Goal: Task Accomplishment & Management: Manage account settings

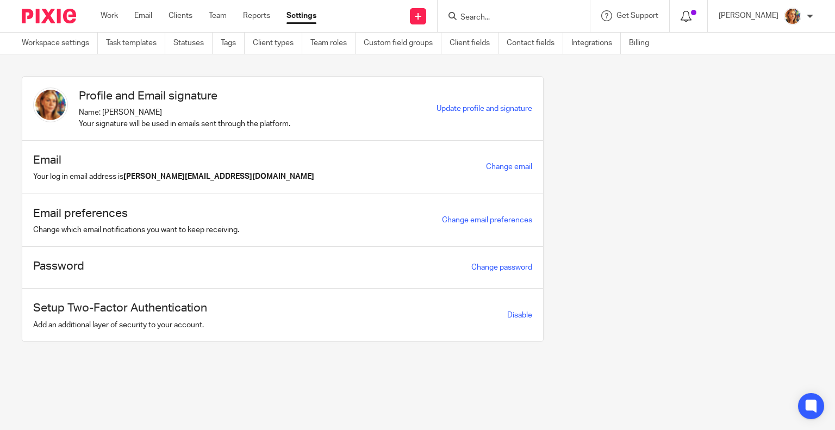
click at [681, 20] on icon at bounding box center [686, 16] width 11 height 11
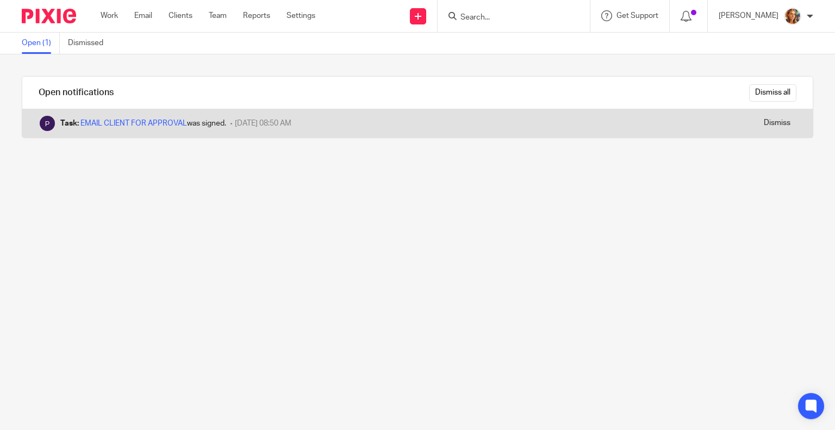
click at [120, 118] on div "Task: EMAIL CLIENT FOR APPROVAL was signed." at bounding box center [143, 123] width 166 height 11
click at [166, 120] on link "EMAIL CLIENT FOR APPROVAL" at bounding box center [133, 124] width 107 height 8
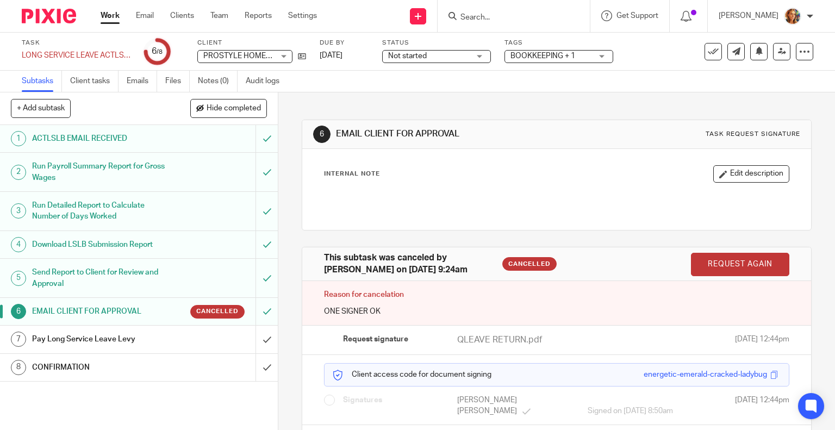
click at [691, 25] on div at bounding box center [689, 16] width 38 height 32
click at [686, 19] on icon at bounding box center [686, 16] width 11 height 11
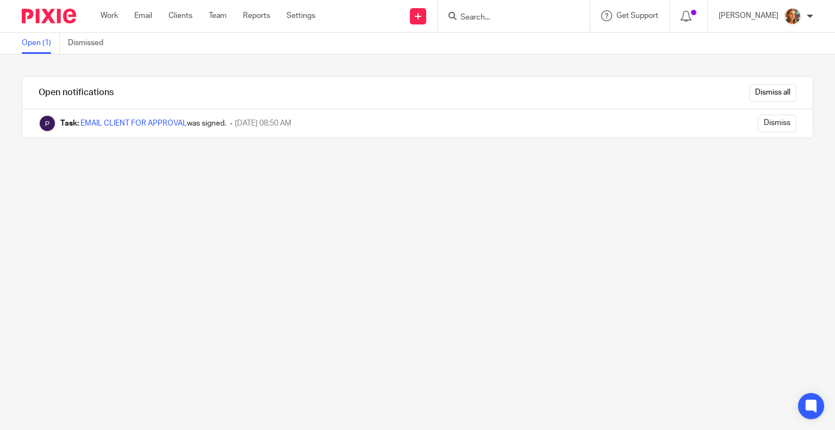
click at [111, 21] on div "Work Email Clients Team Reports Settings Work Email Clients Team Reports Settin…" at bounding box center [211, 16] width 242 height 32
click at [174, 16] on link "Clients" at bounding box center [181, 15] width 24 height 11
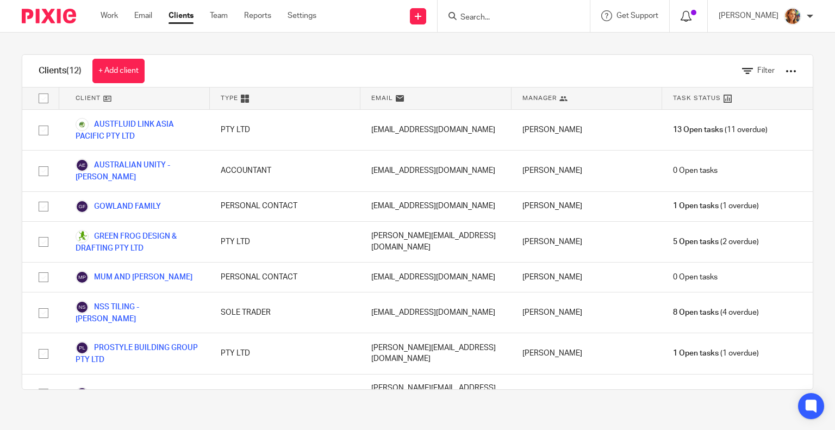
click at [682, 16] on icon at bounding box center [686, 16] width 11 height 11
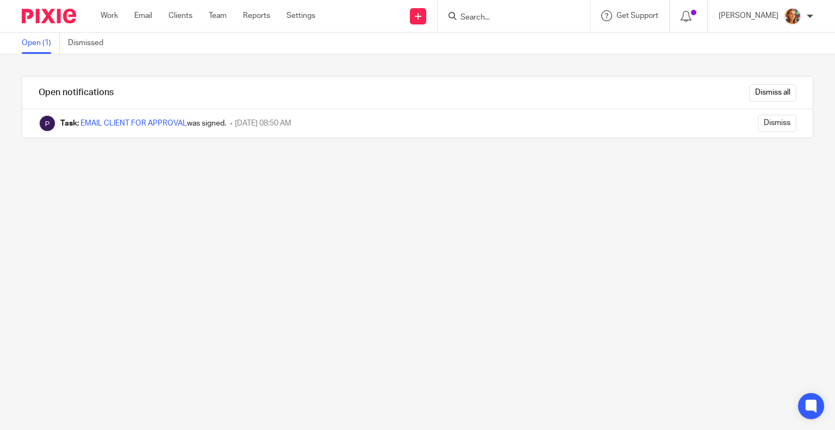
click at [674, 19] on div at bounding box center [689, 16] width 38 height 32
click at [677, 21] on div at bounding box center [689, 16] width 38 height 32
click at [682, 17] on icon at bounding box center [686, 16] width 11 height 11
click at [138, 19] on link "Email" at bounding box center [143, 15] width 18 height 11
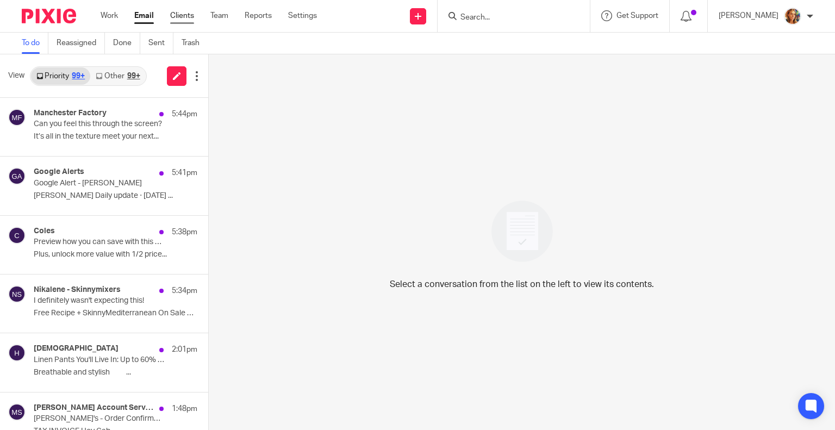
click at [185, 15] on link "Clients" at bounding box center [182, 15] width 24 height 11
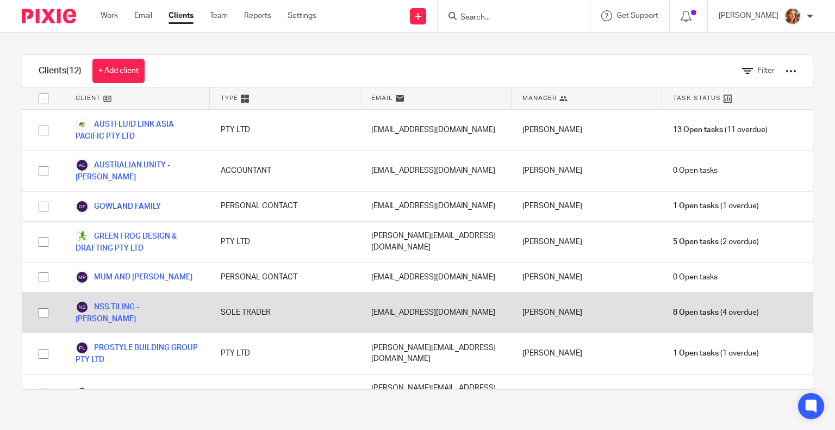
scroll to position [133, 0]
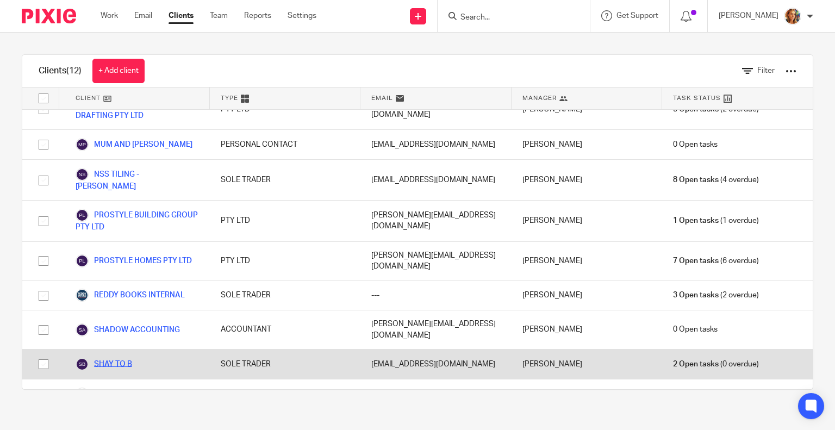
click at [115, 358] on link "SHAY TO B" at bounding box center [104, 364] width 57 height 13
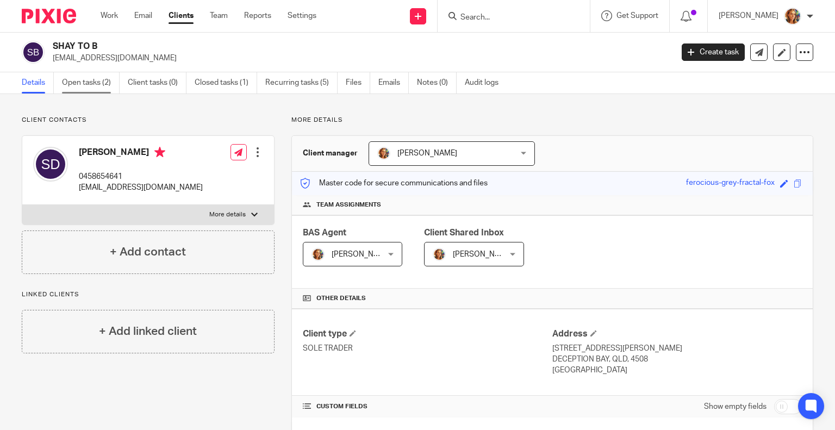
click at [99, 78] on link "Open tasks (2)" at bounding box center [91, 82] width 58 height 21
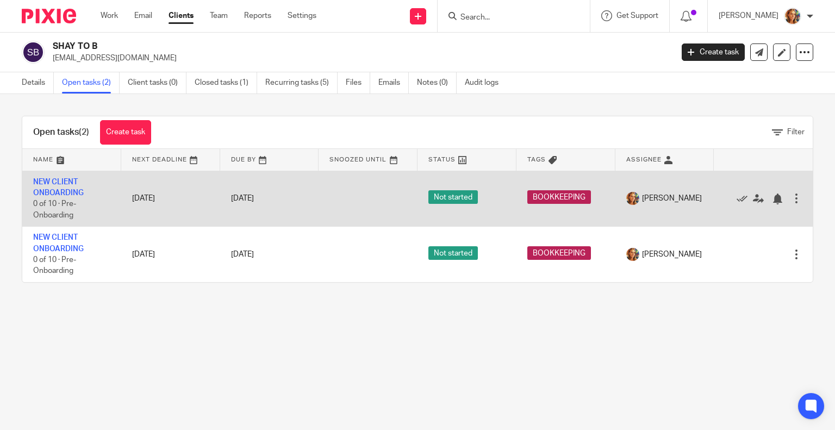
click at [83, 182] on td "NEW CLIENT ONBOARDING 0 of 10 · Pre-Onboarding" at bounding box center [71, 199] width 99 height 56
click at [65, 190] on link "NEW CLIENT ONBOARDING" at bounding box center [58, 187] width 51 height 18
click at [65, 191] on link "NEW CLIENT ONBOARDING" at bounding box center [58, 187] width 51 height 18
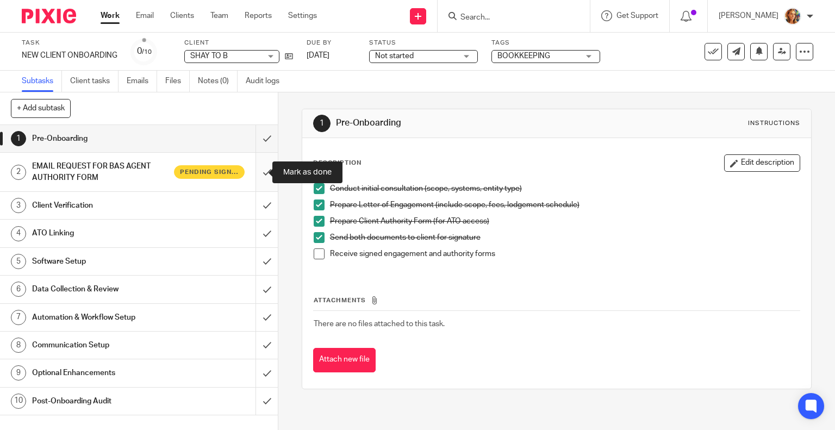
click at [256, 176] on input "submit" at bounding box center [139, 172] width 278 height 39
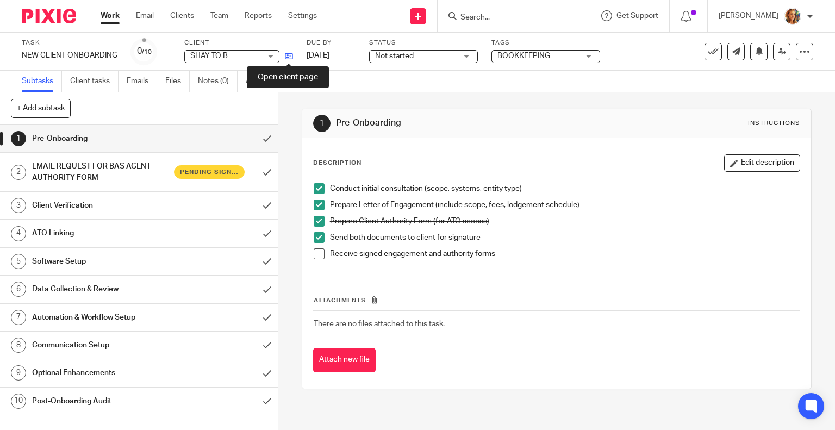
click at [289, 55] on icon at bounding box center [289, 56] width 8 height 8
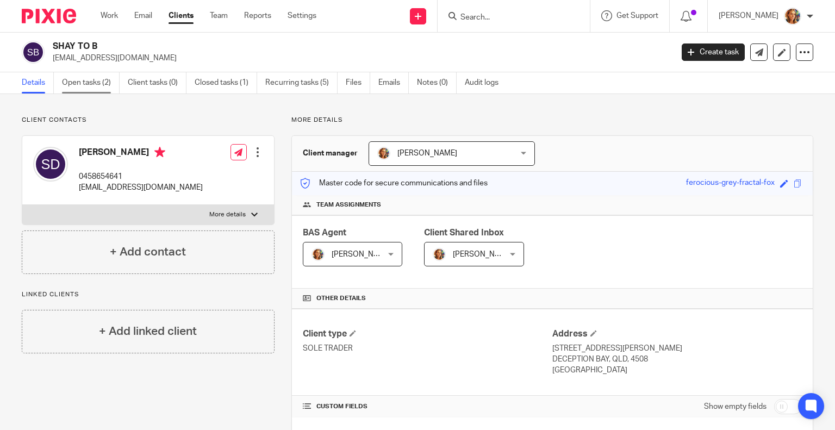
click at [94, 88] on link "Open tasks (2)" at bounding box center [91, 82] width 58 height 21
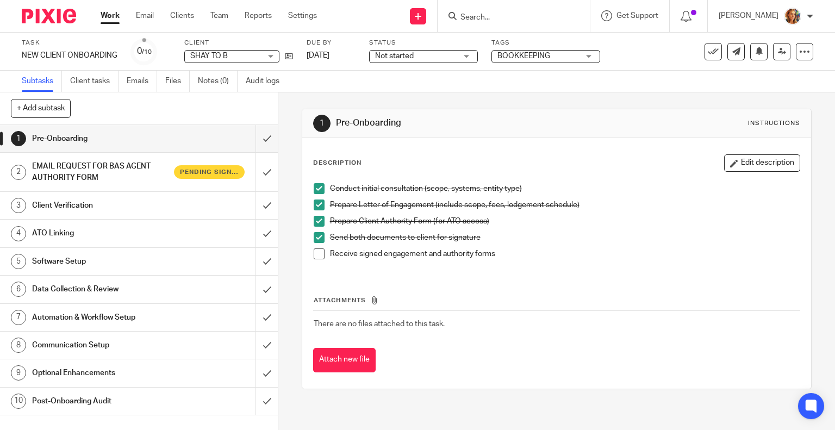
click at [318, 256] on span at bounding box center [319, 253] width 11 height 11
click at [263, 174] on input "submit" at bounding box center [139, 172] width 278 height 39
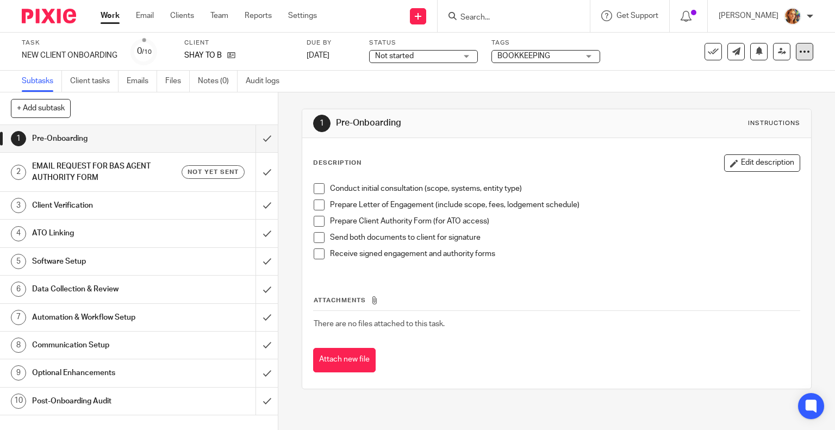
click at [804, 52] on div at bounding box center [804, 51] width 17 height 17
click at [746, 141] on span "Delete" at bounding box center [738, 142] width 23 height 8
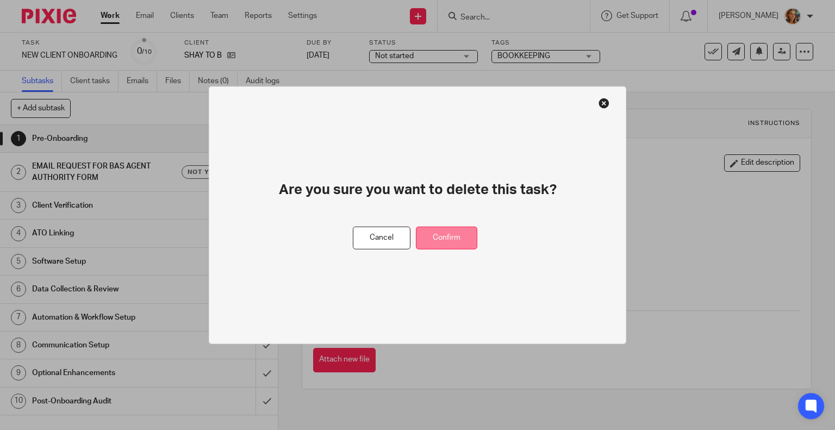
click at [469, 243] on button "Confirm" at bounding box center [446, 237] width 61 height 23
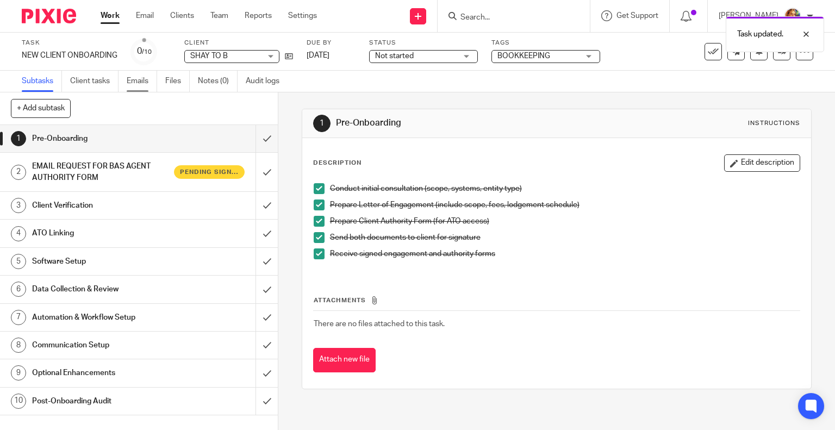
click at [148, 80] on link "Emails" at bounding box center [142, 81] width 30 height 21
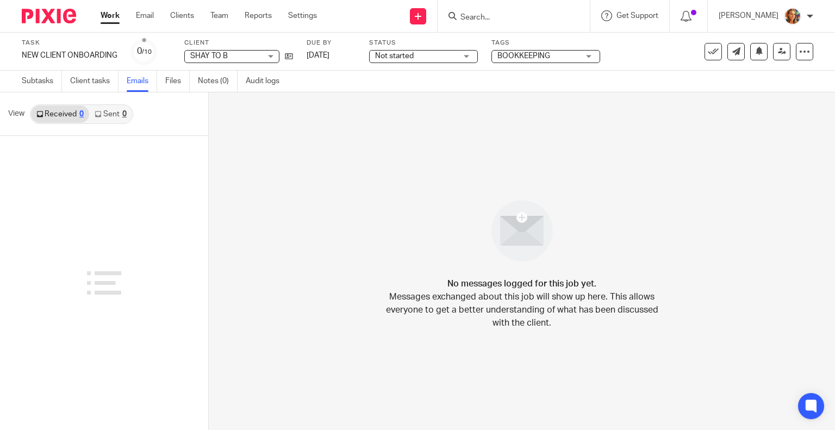
click at [453, 54] on span "Not started" at bounding box center [416, 56] width 82 height 11
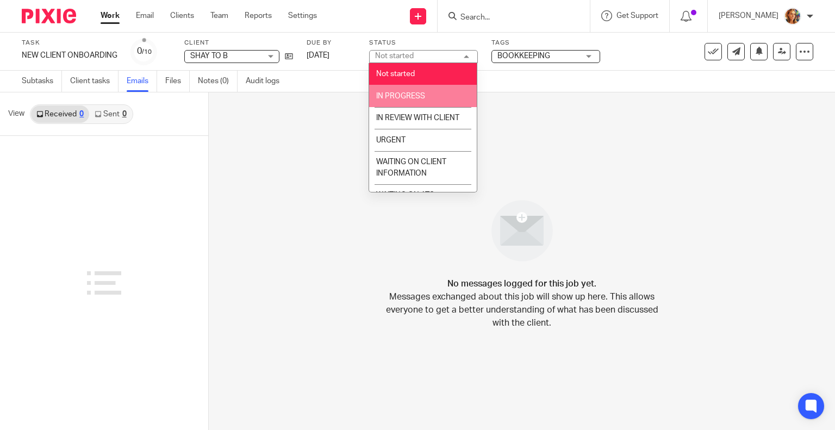
click at [393, 97] on span "IN PROGRESS" at bounding box center [400, 96] width 49 height 8
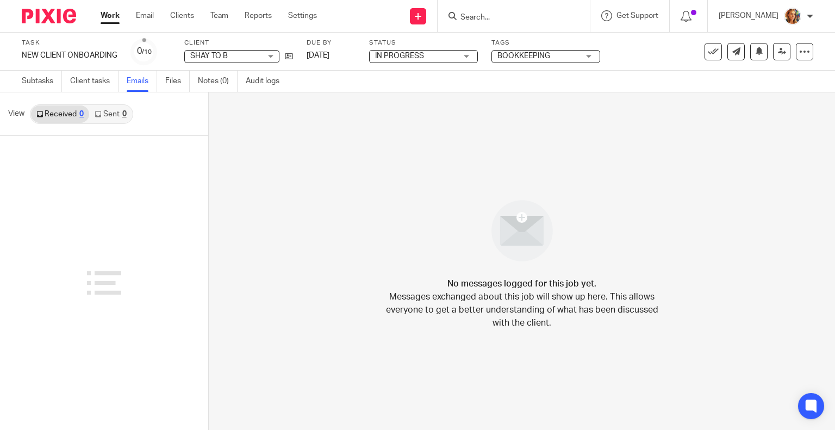
click at [300, 55] on div "Task NEW CLIENT ONBOARDING Save NEW CLIENT ONBOARDING 0 /10 Client SHAY TO B SH…" at bounding box center [351, 52] width 659 height 26
click at [292, 60] on link at bounding box center [286, 56] width 14 height 11
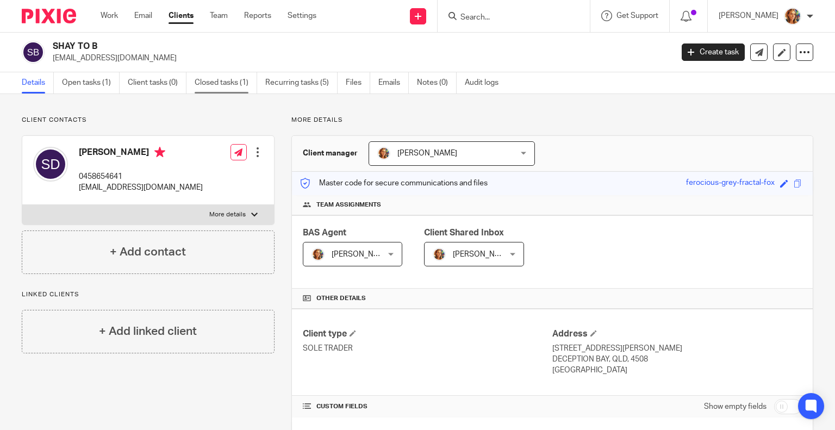
click at [214, 83] on link "Closed tasks (1)" at bounding box center [226, 82] width 63 height 21
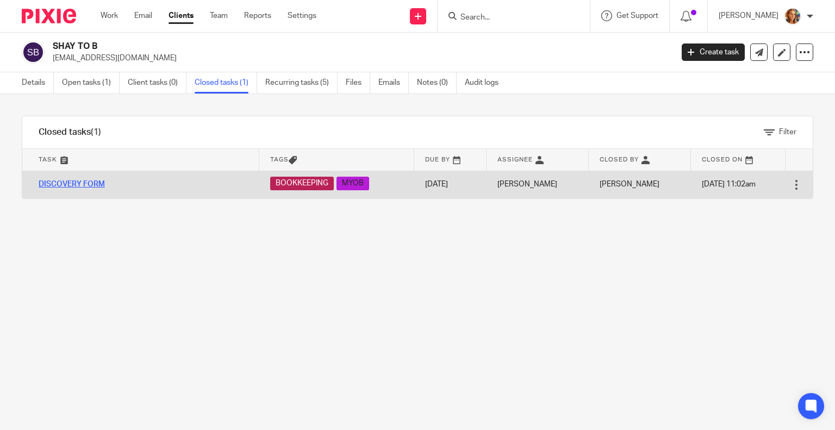
click at [78, 185] on link "DISCOVERY FORM" at bounding box center [72, 184] width 66 height 8
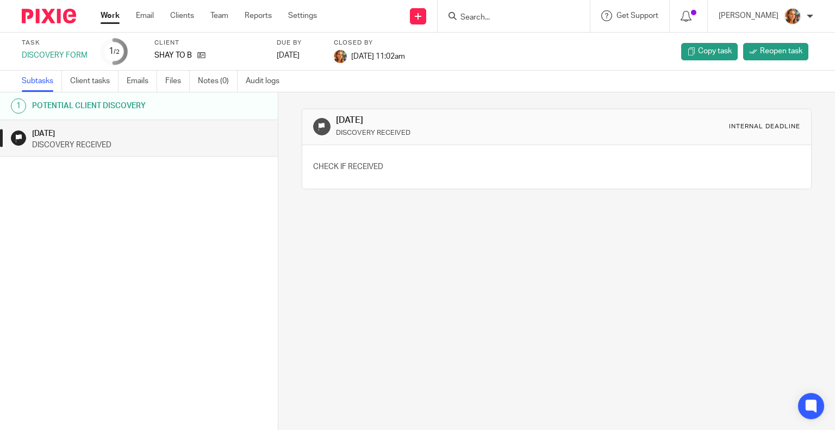
click at [171, 126] on h1 "[DATE]" at bounding box center [149, 133] width 235 height 14
click at [159, 141] on p "DISCOVERY RECEIVED" at bounding box center [149, 145] width 235 height 11
click at [63, 135] on h1 "[DATE]" at bounding box center [149, 133] width 235 height 14
click at [201, 54] on icon at bounding box center [201, 55] width 8 height 8
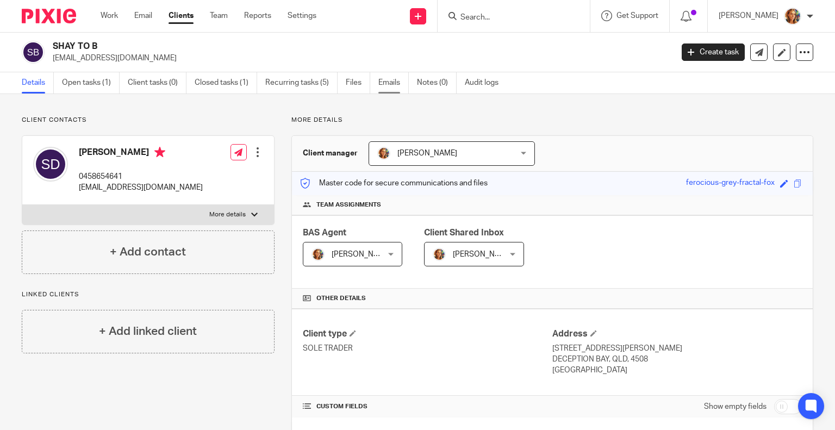
click at [400, 86] on link "Emails" at bounding box center [393, 82] width 30 height 21
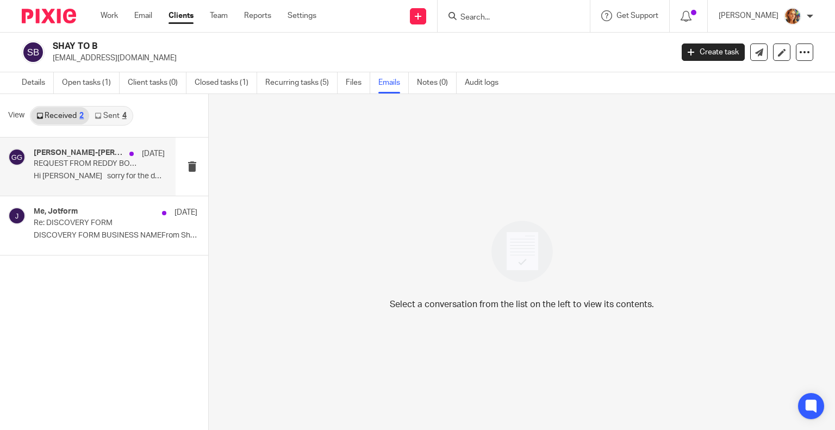
click at [123, 166] on p "REQUEST FROM REDDY BOOKS - ATO AUTHORITY TO ACT" at bounding box center [86, 163] width 105 height 9
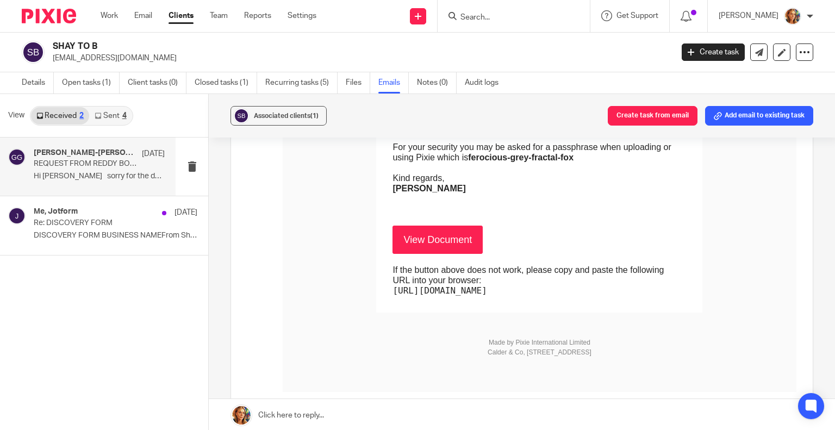
scroll to position [808, 0]
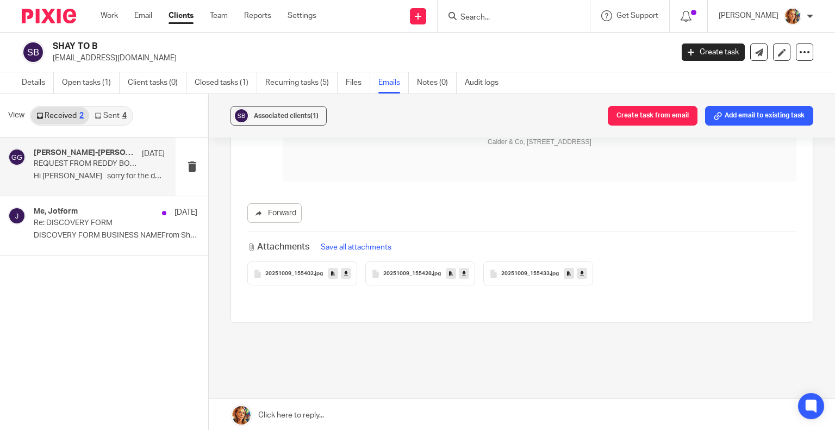
click at [350, 241] on button "Save all attachments" at bounding box center [355, 247] width 77 height 12
click at [534, 267] on div "20251009_155433 .jpg" at bounding box center [538, 273] width 110 height 24
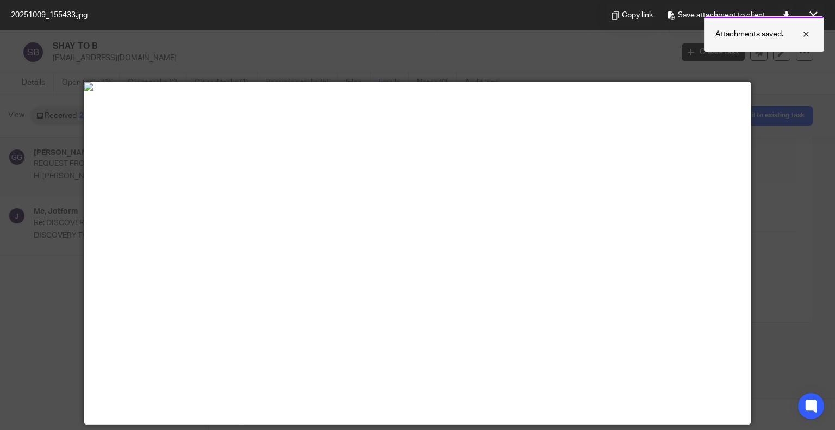
click at [806, 34] on div at bounding box center [797, 34] width 29 height 13
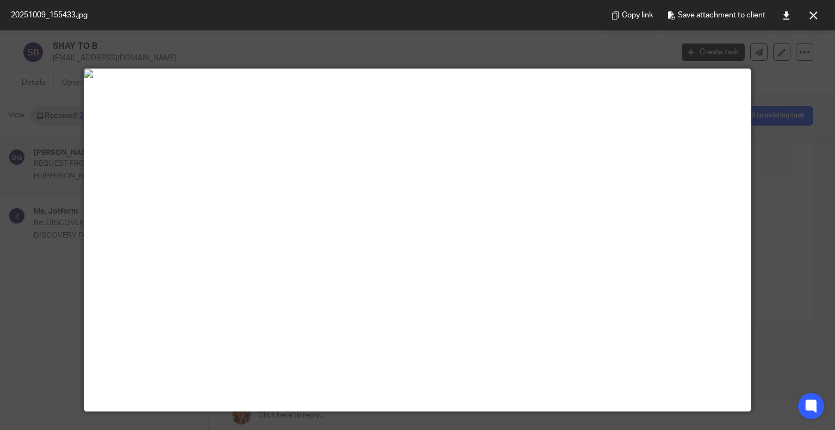
scroll to position [0, 0]
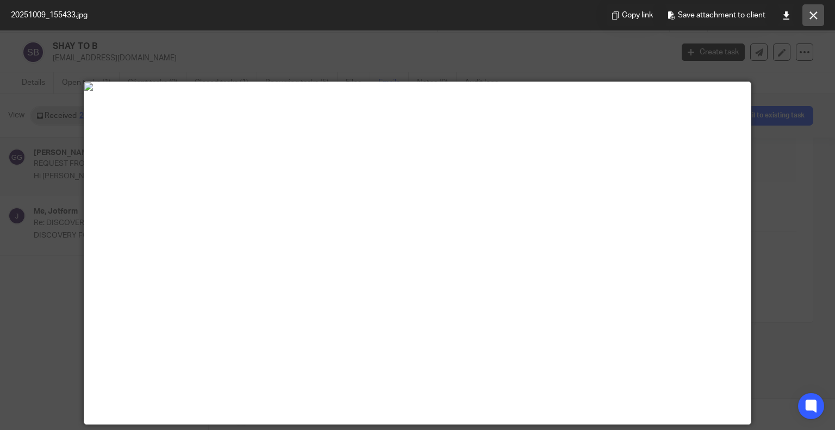
click at [805, 13] on button at bounding box center [813, 15] width 22 height 22
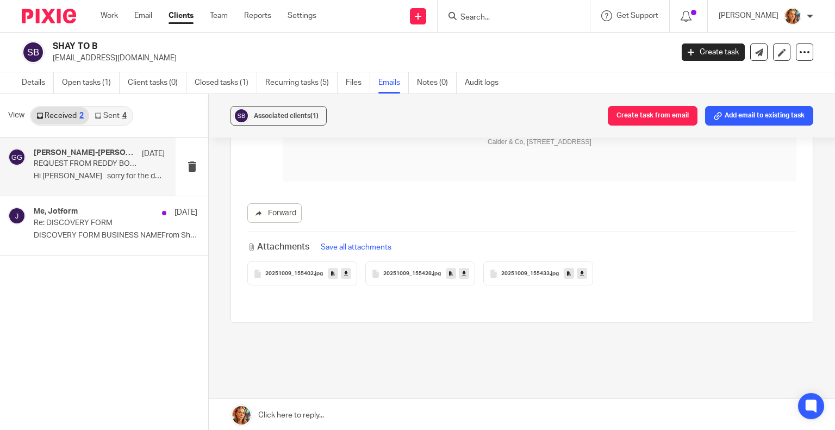
scroll to position [2, 0]
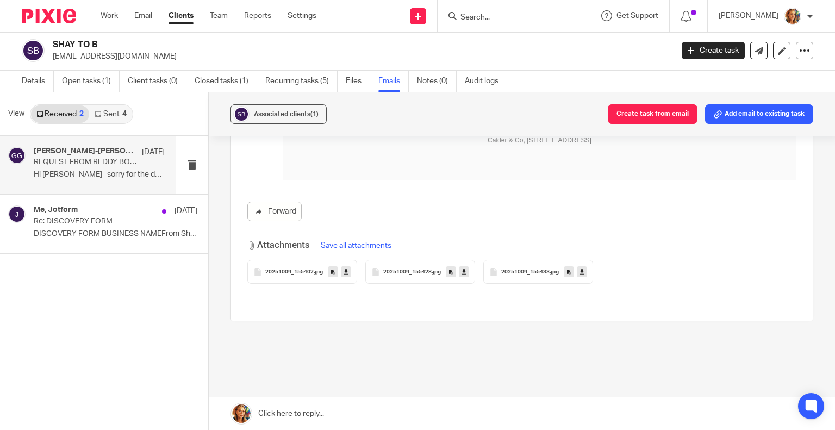
click at [401, 269] on span "20251009_155428" at bounding box center [407, 272] width 48 height 7
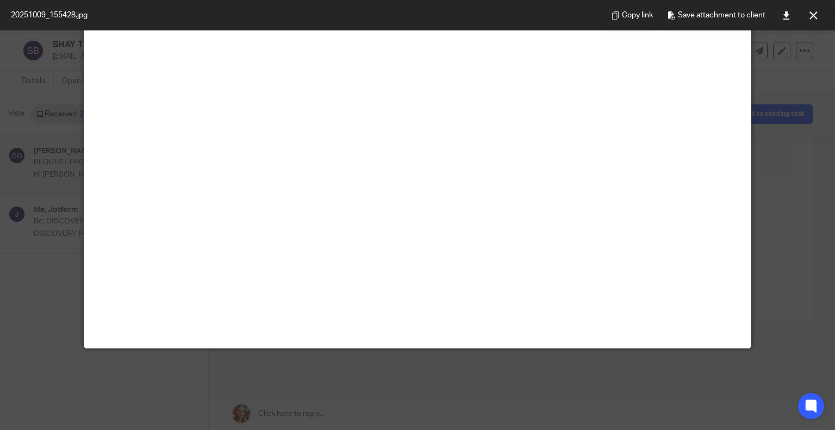
scroll to position [435, 0]
click at [804, 15] on button at bounding box center [813, 15] width 22 height 22
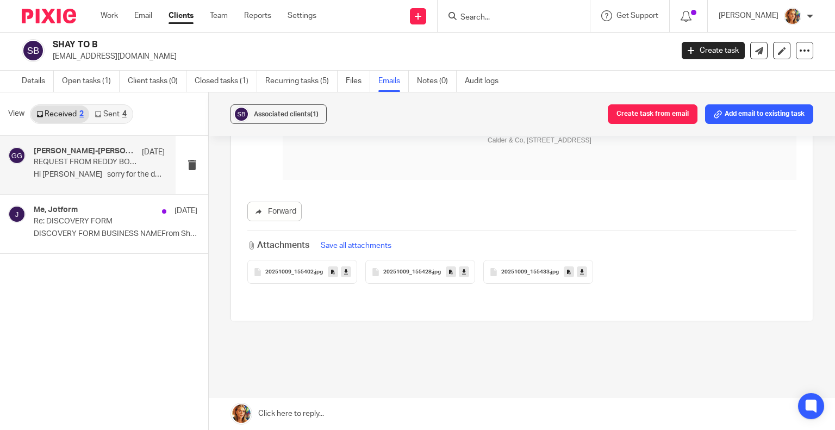
click at [276, 269] on span "20251009_155402" at bounding box center [289, 272] width 48 height 7
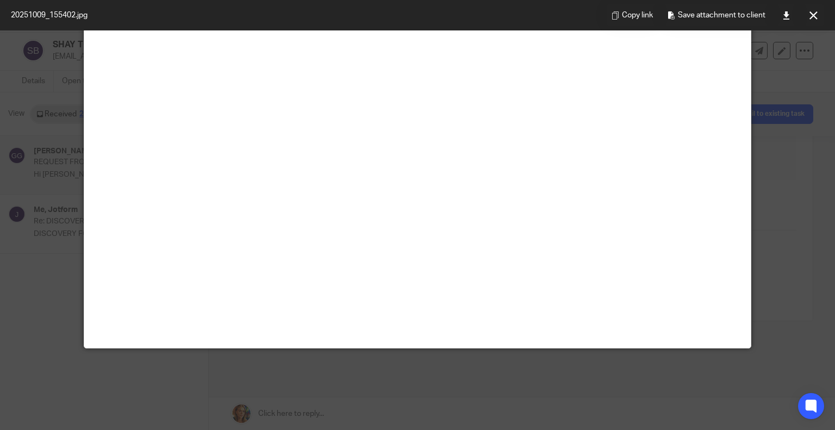
scroll to position [381, 0]
click at [815, 6] on button at bounding box center [813, 15] width 22 height 22
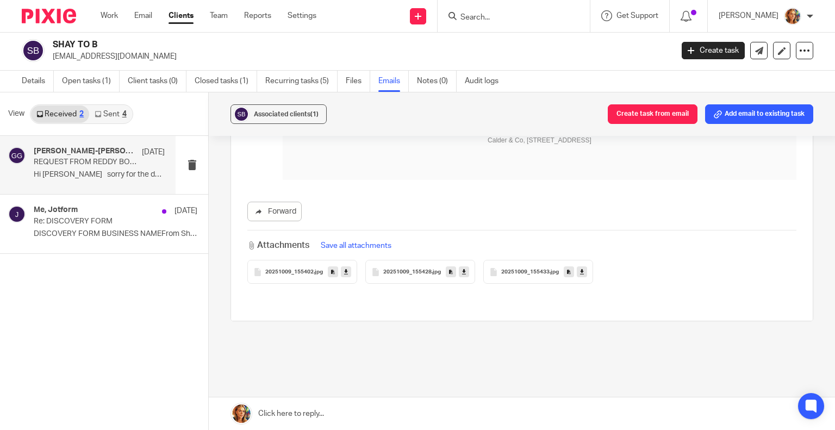
click at [288, 269] on span "20251009_155402" at bounding box center [289, 272] width 48 height 7
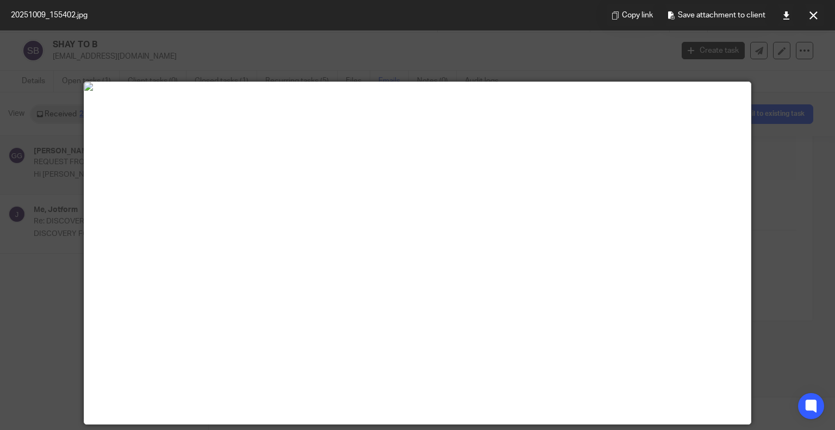
click at [826, 22] on div "Copy link Save attachment to client" at bounding box center [715, 15] width 239 height 30
click at [814, 15] on icon at bounding box center [813, 15] width 8 height 8
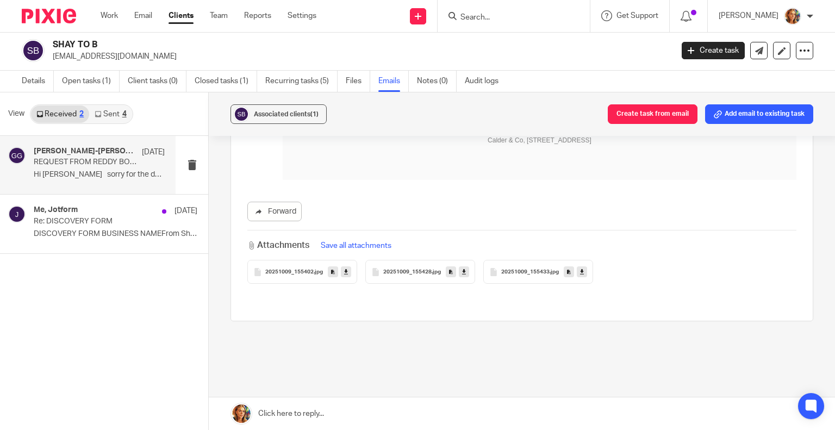
click at [91, 42] on h2 "SHAY TO B" at bounding box center [298, 44] width 490 height 11
click at [773, 59] on link at bounding box center [781, 50] width 17 height 17
click at [778, 52] on icon at bounding box center [782, 51] width 8 height 8
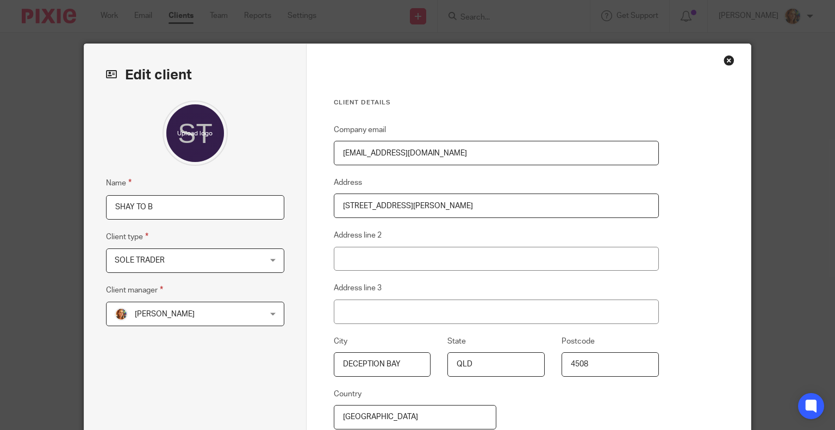
click at [110, 209] on input "SHAY TO B" at bounding box center [195, 207] width 178 height 24
type input "FROM SHAY TO B"
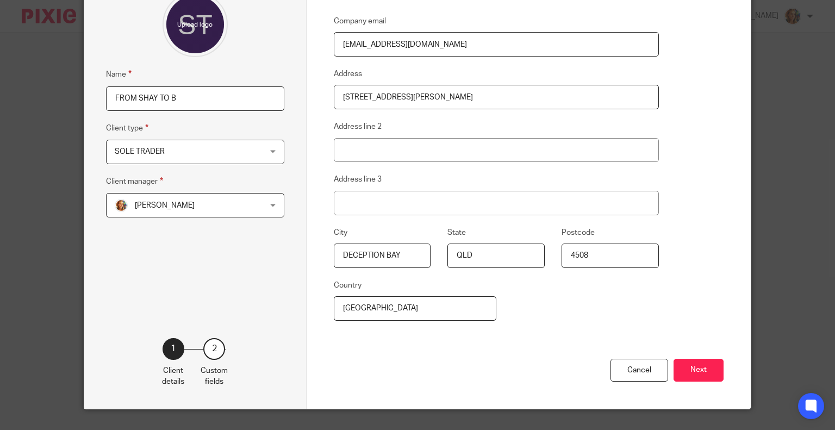
scroll to position [130, 0]
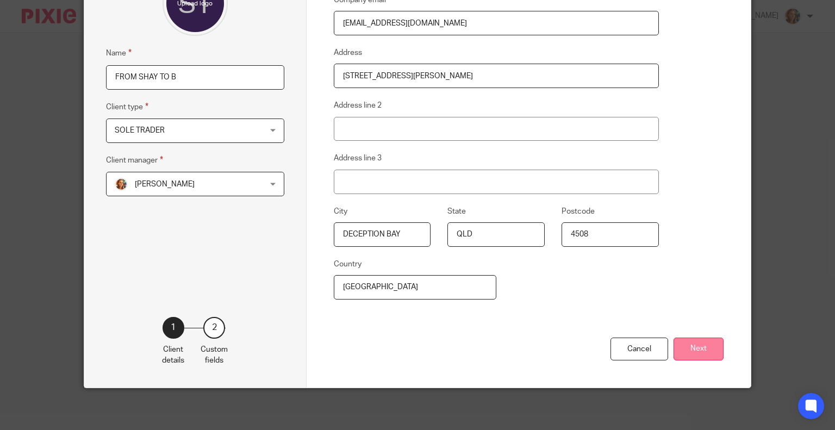
click at [707, 348] on button "Next" at bounding box center [699, 349] width 50 height 23
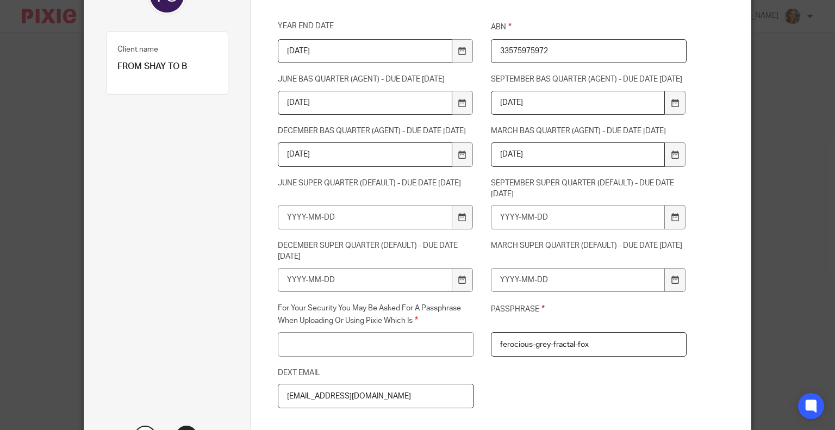
click at [515, 48] on input "33575975972" at bounding box center [589, 51] width 196 height 24
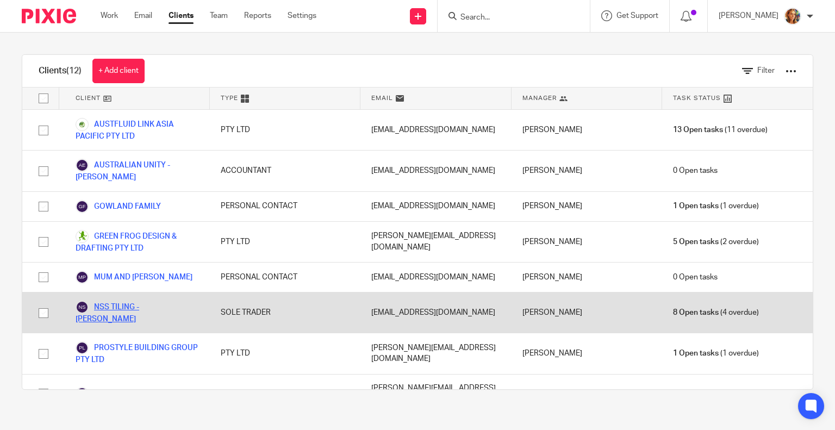
scroll to position [133, 0]
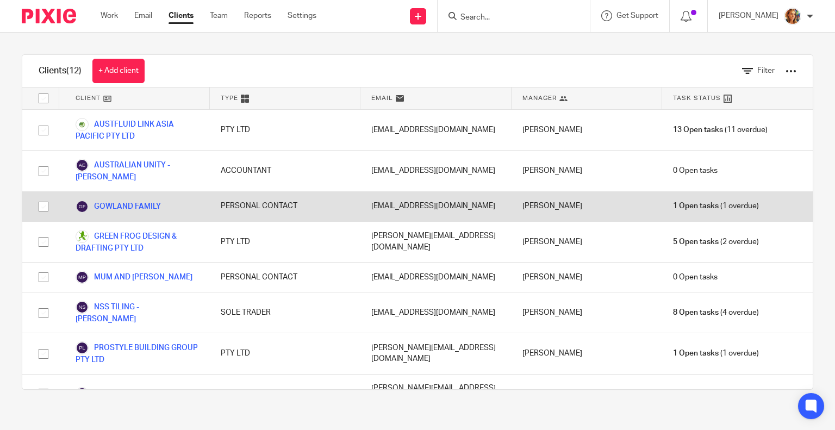
scroll to position [133, 0]
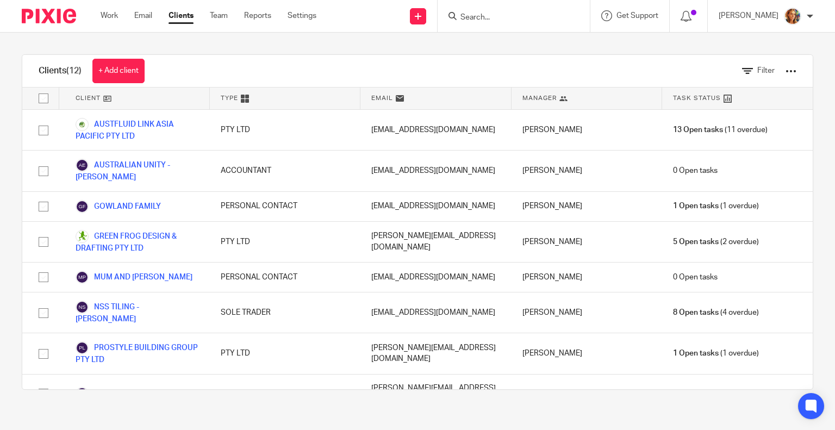
scroll to position [133, 0]
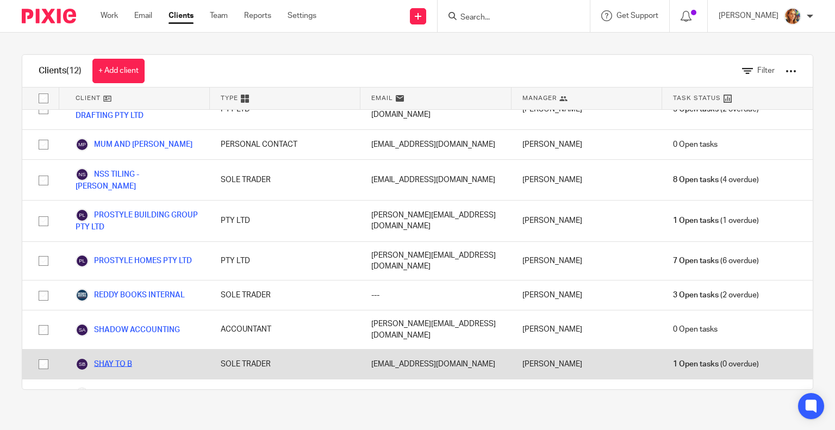
click at [118, 358] on link "SHAY TO B" at bounding box center [104, 364] width 57 height 13
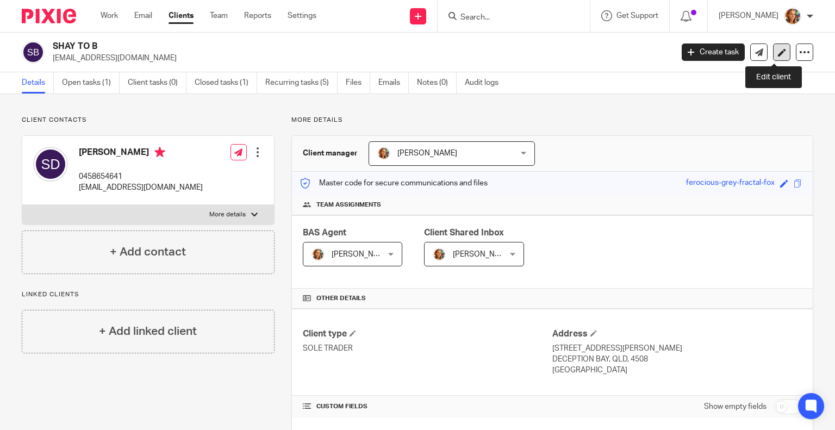
click at [778, 54] on icon at bounding box center [782, 52] width 8 height 8
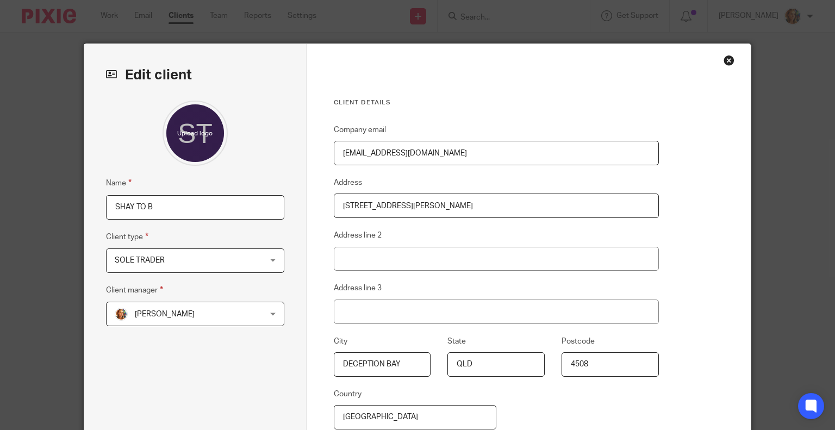
click at [109, 208] on input "SHAY TO B" at bounding box center [195, 207] width 178 height 24
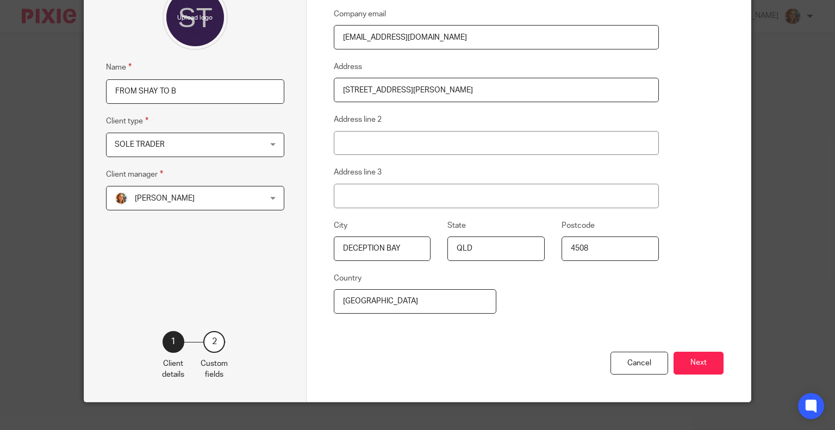
scroll to position [130, 0]
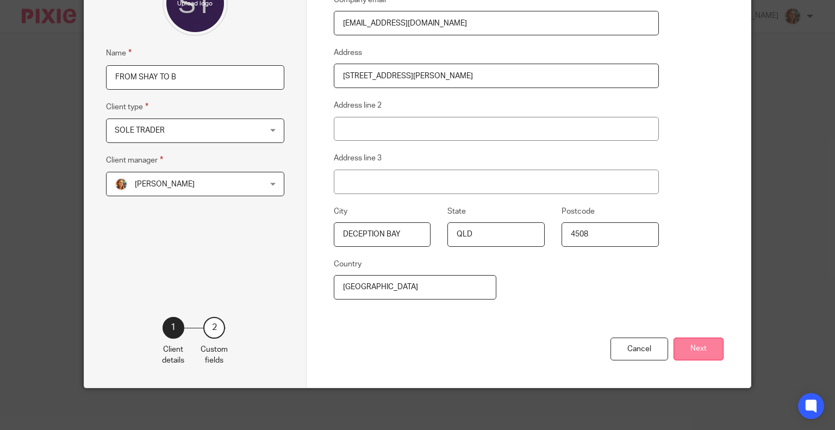
type input "FROM SHAY TO B"
click at [676, 344] on button "Next" at bounding box center [699, 349] width 50 height 23
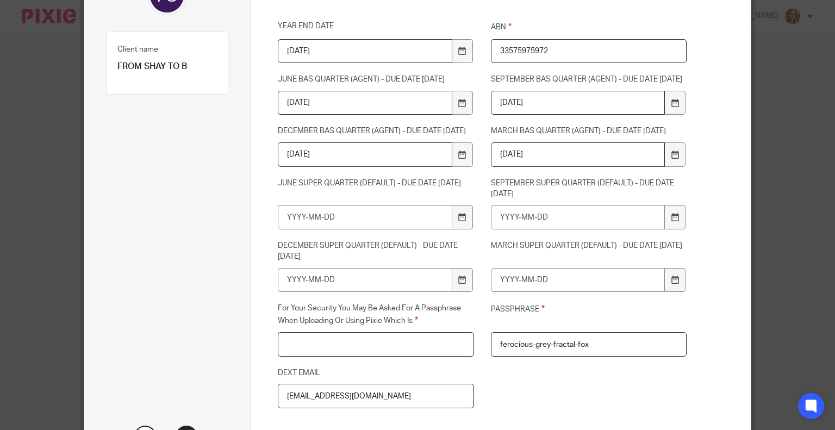
click at [377, 357] on input "For Your Security You May Be Asked For A Passphrase When Uploading Or Using Pix…" at bounding box center [376, 344] width 196 height 24
click at [408, 353] on div "For Your Security You May Be Asked For A Passphrase When Uploading Or Using Pix…" at bounding box center [367, 330] width 213 height 54
click at [395, 327] on label "For Your Security You May Be Asked For A Passphrase When Uploading Or Using Pix…" at bounding box center [376, 315] width 196 height 24
click at [395, 344] on input "For Your Security You May Be Asked For A Passphrase When Uploading Or Using Pix…" at bounding box center [376, 344] width 196 height 24
drag, startPoint x: 276, startPoint y: 332, endPoint x: 409, endPoint y: 354, distance: 134.5
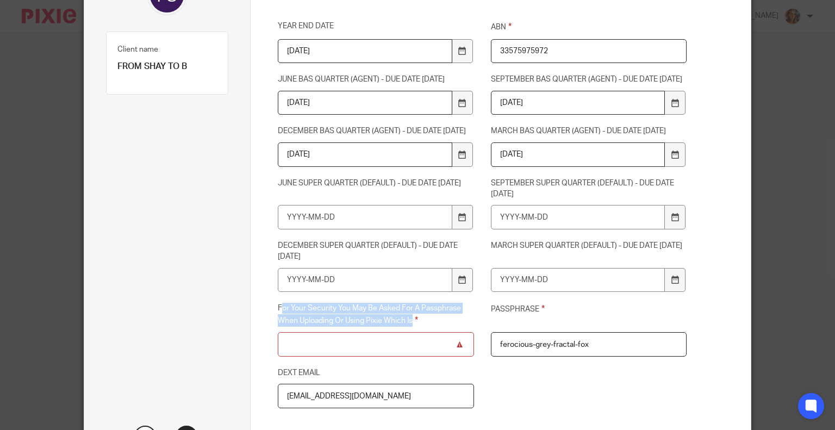
click at [409, 354] on div "For Your Security You May Be Asked For A Passphrase When Uploading Or Using Pix…" at bounding box center [367, 330] width 213 height 54
copy label "or Your Security You May Be Asked For A Passphrase When Uploading Or Using Pixi…"
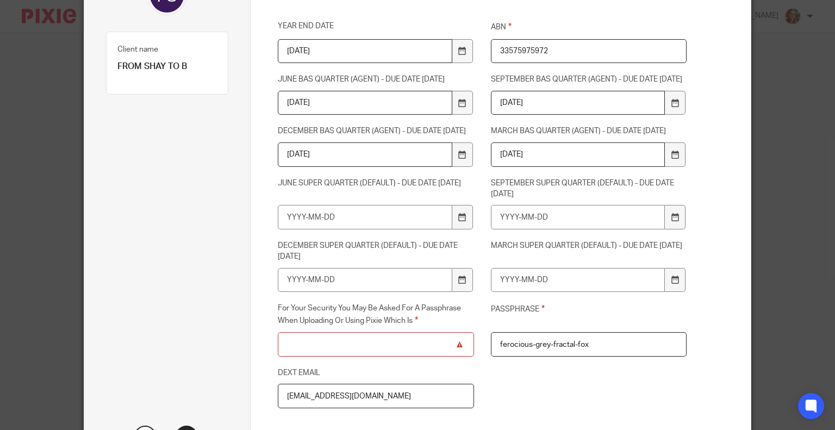
click at [359, 357] on input "For Your Security You May Be Asked For A Passphrase When Uploading Or Using Pix…" at bounding box center [376, 344] width 196 height 24
paste input "or Your Security You May Be Asked For A Passphrase When Uploading Or Using Pixi…"
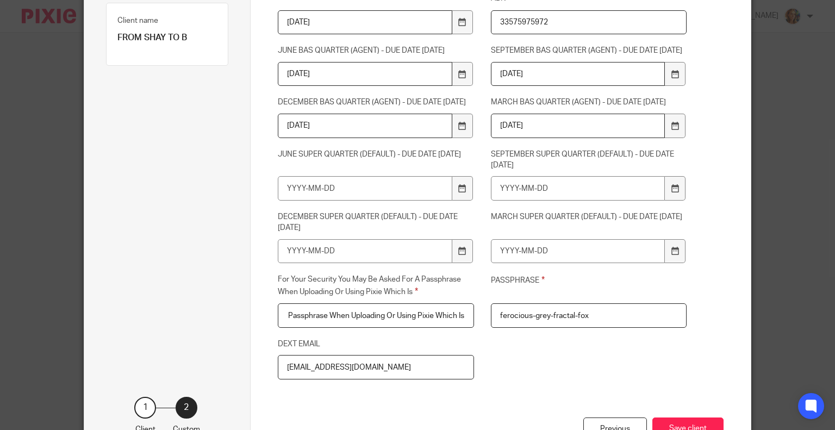
scroll to position [239, 0]
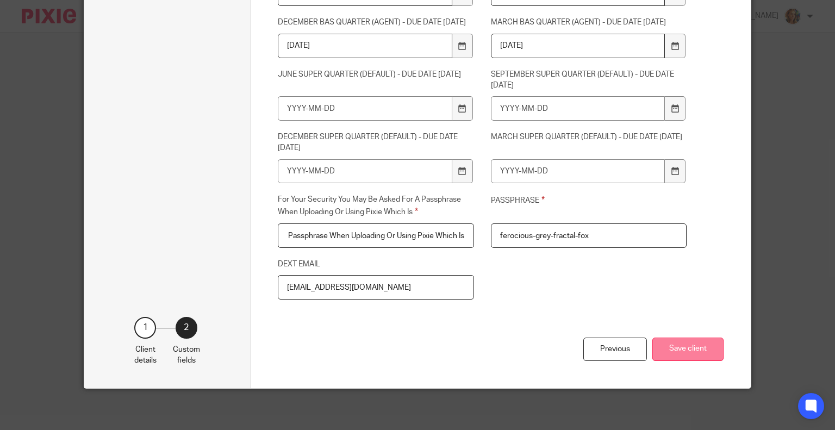
type input "or Your Security You May Be Asked For A Passphrase When Uploading Or Using Pixi…"
click at [665, 361] on button "Save client" at bounding box center [687, 349] width 71 height 23
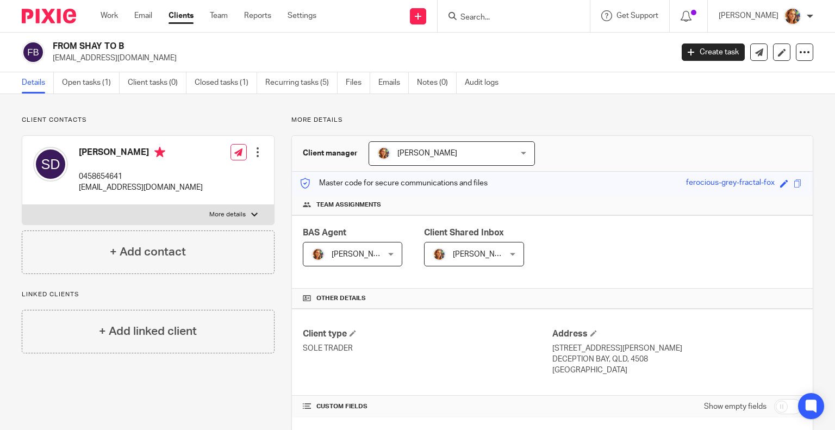
click at [471, 247] on span "[PERSON_NAME]" at bounding box center [469, 253] width 72 height 23
click at [563, 260] on div "BAS Agent [PERSON_NAME] [PERSON_NAME] Not selected AUSTFLUID Gabrielle [PERSON_…" at bounding box center [552, 251] width 521 height 73
click at [179, 13] on link "Clients" at bounding box center [181, 15] width 25 height 11
click at [180, 14] on link "Clients" at bounding box center [181, 15] width 25 height 11
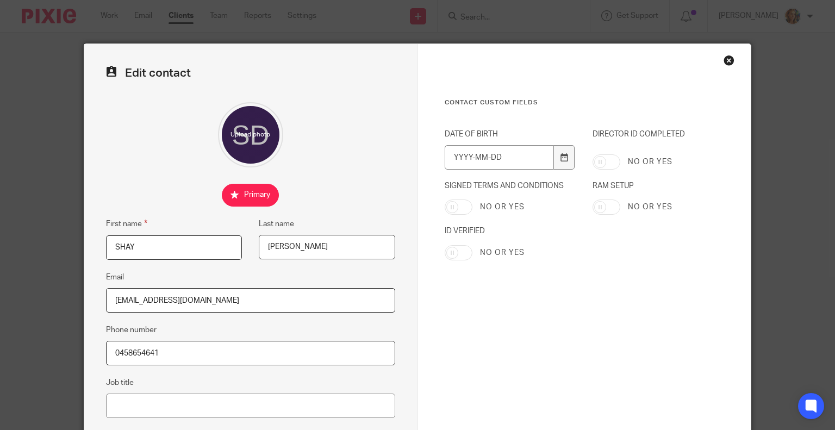
click at [446, 254] on input "ID VERIFIED" at bounding box center [459, 252] width 28 height 15
checkbox input "true"
click at [499, 153] on input "DATE OF BIRTH" at bounding box center [499, 157] width 109 height 24
type input "1"
type input "1979-12-13"
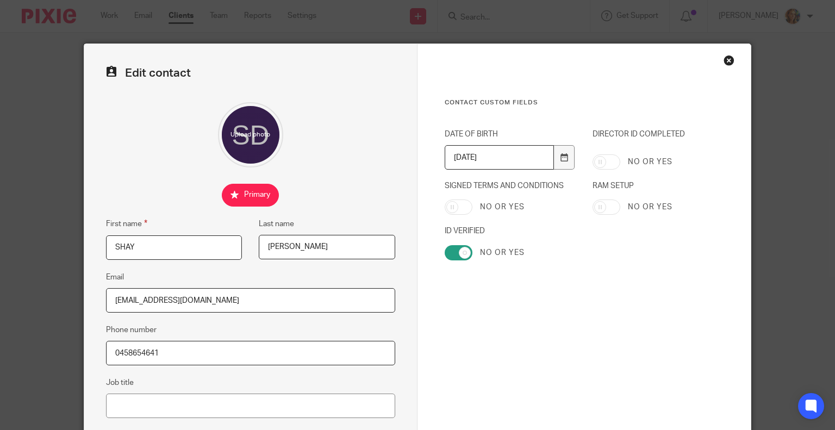
scroll to position [184, 0]
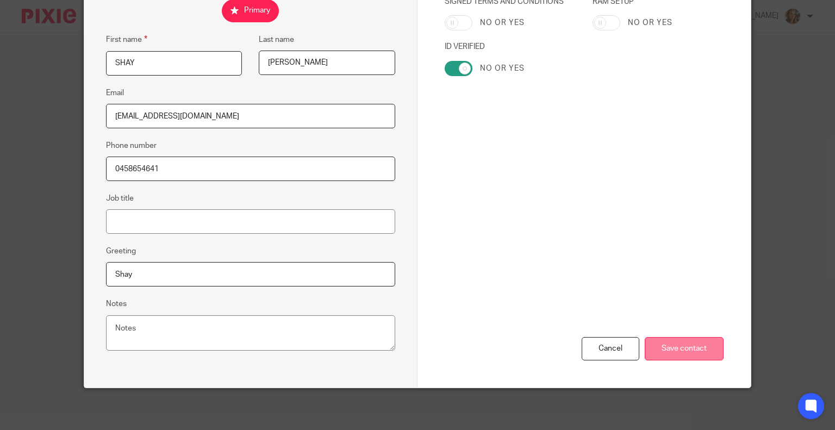
click at [654, 340] on input "Save contact" at bounding box center [684, 348] width 79 height 23
